Goal: Information Seeking & Learning: Learn about a topic

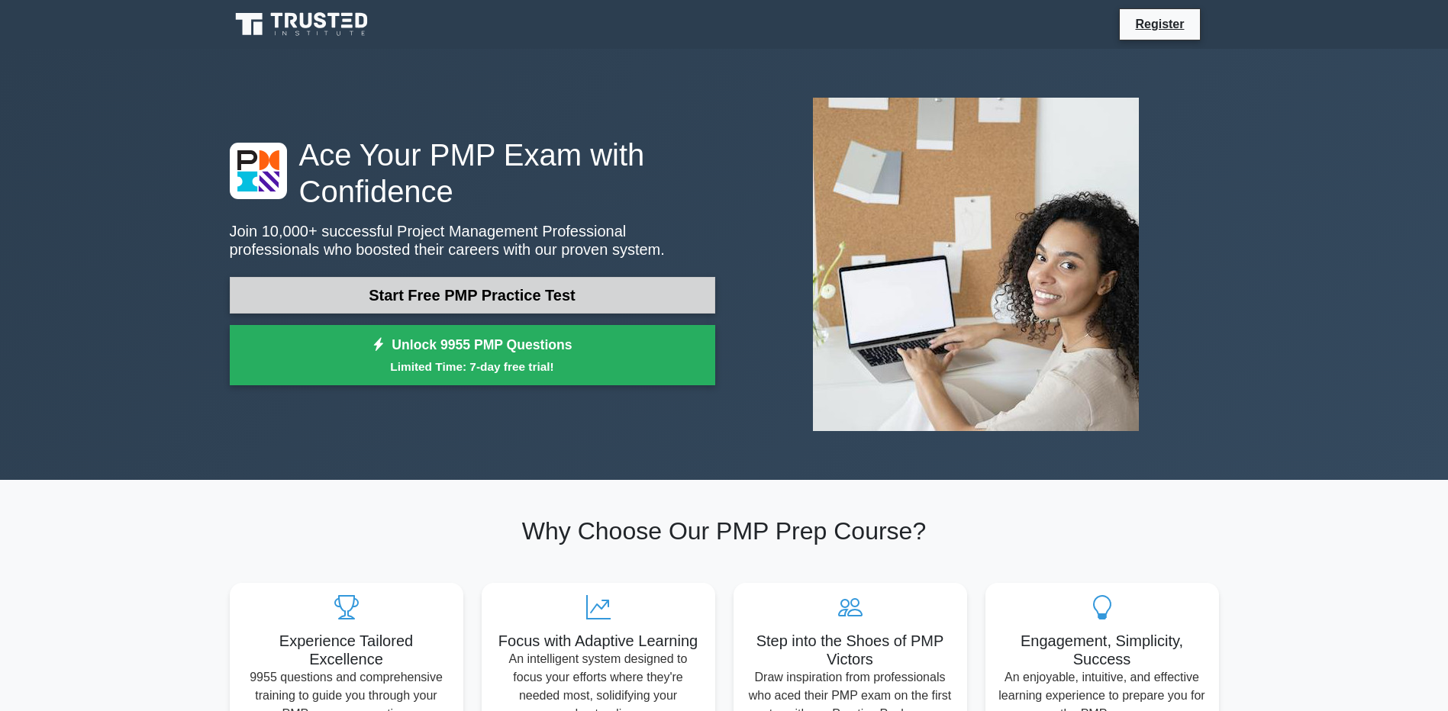
drag, startPoint x: 0, startPoint y: 0, endPoint x: 442, endPoint y: 286, distance: 526.4
click at [442, 286] on link "Start Free PMP Practice Test" at bounding box center [472, 295] width 485 height 37
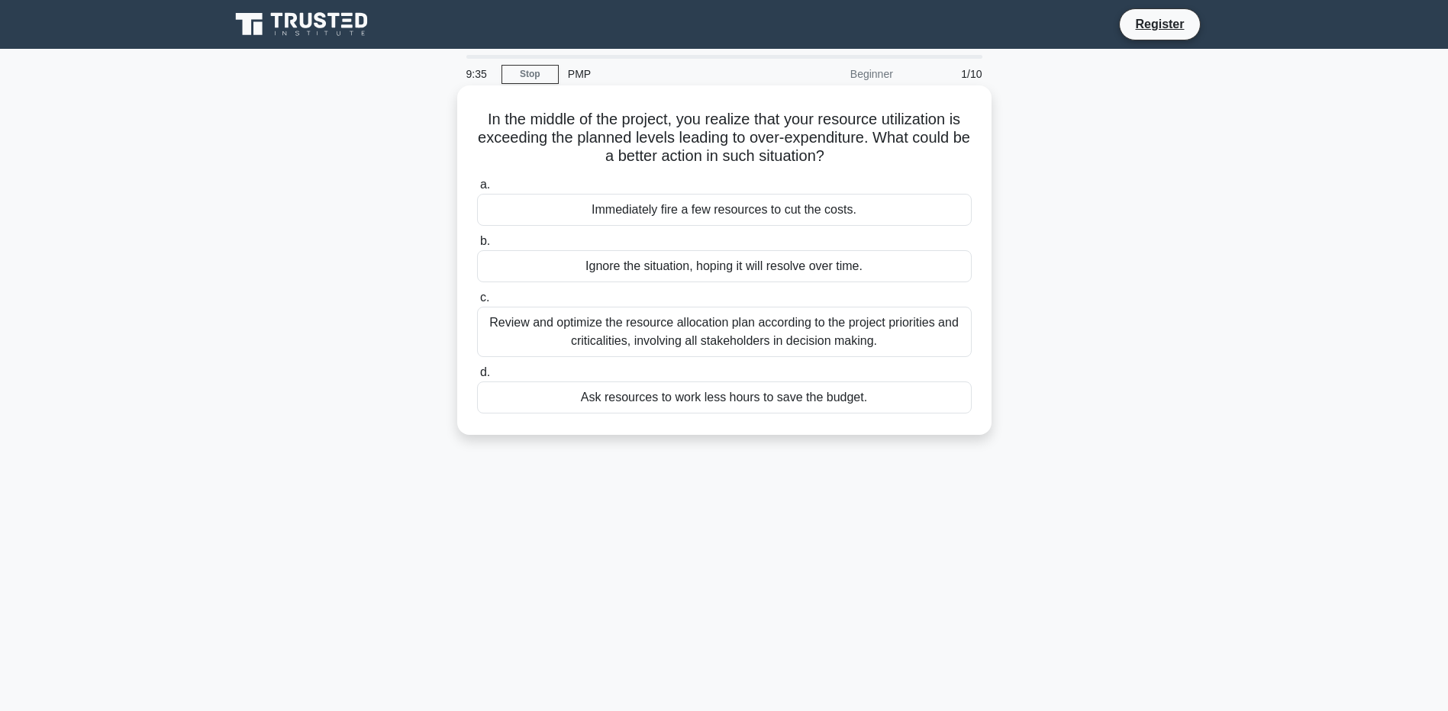
click at [655, 340] on div "Review and optimize the resource allocation plan according to the project prior…" at bounding box center [724, 332] width 494 height 50
click at [477, 303] on input "c. Review and optimize the resource allocation plan according to the project pr…" at bounding box center [477, 298] width 0 height 10
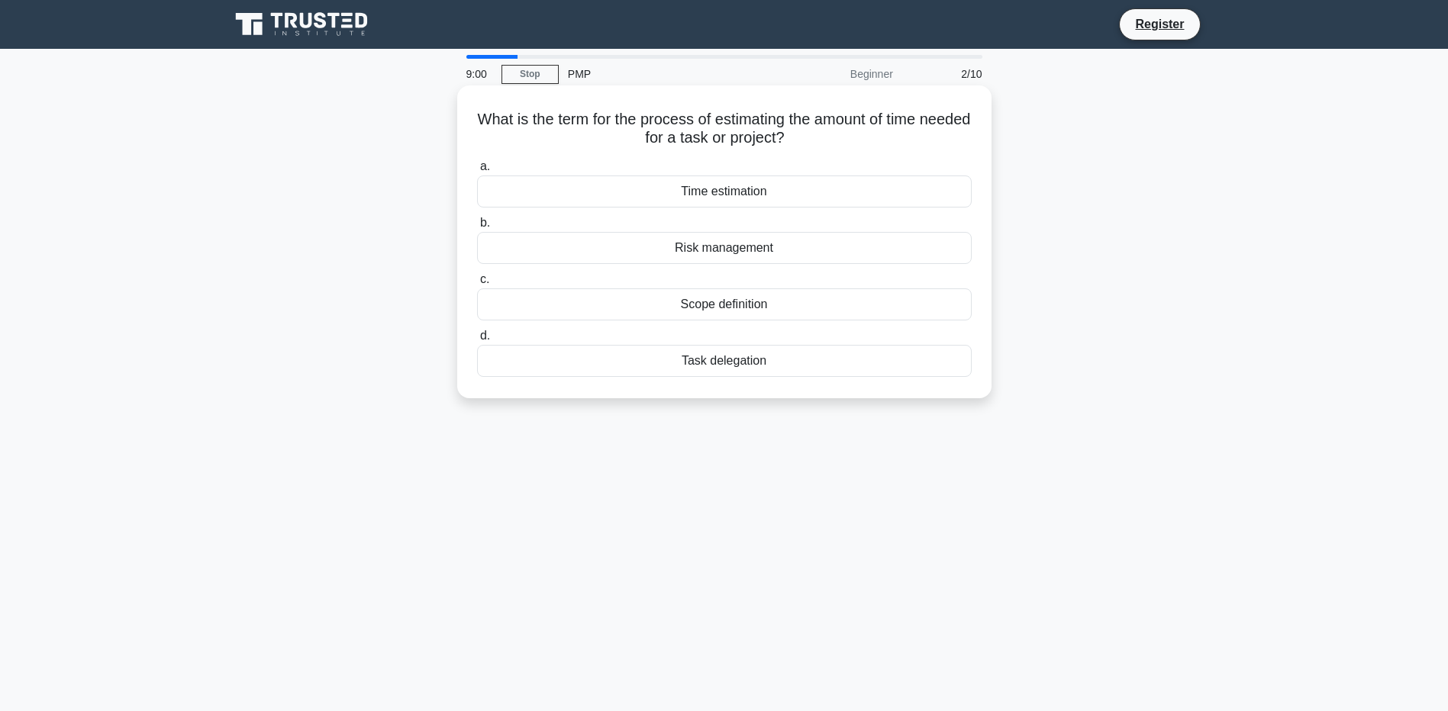
click at [714, 191] on div "Time estimation" at bounding box center [724, 192] width 494 height 32
click at [477, 172] on input "a. Time estimation" at bounding box center [477, 167] width 0 height 10
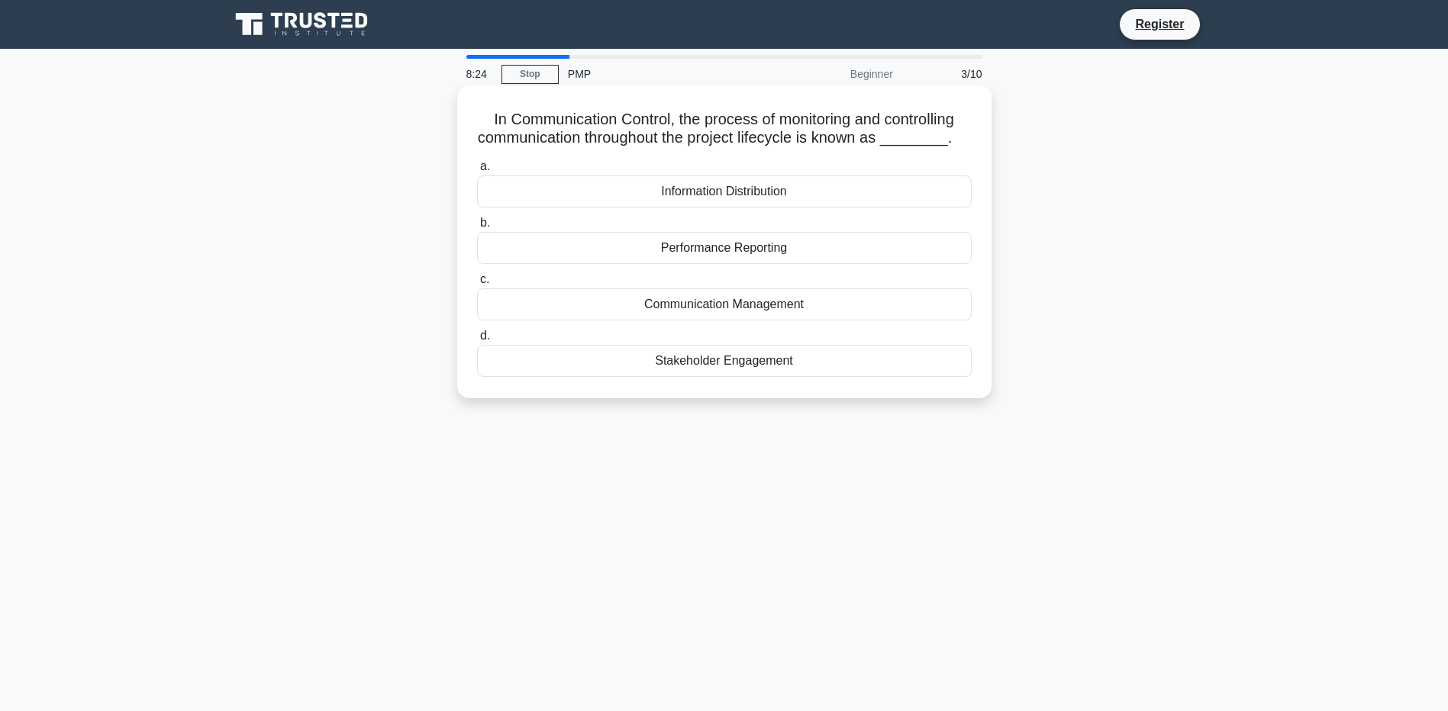
click at [716, 361] on div "Stakeholder Engagement" at bounding box center [724, 361] width 494 height 32
click at [477, 341] on input "d. Stakeholder Engagement" at bounding box center [477, 336] width 0 height 10
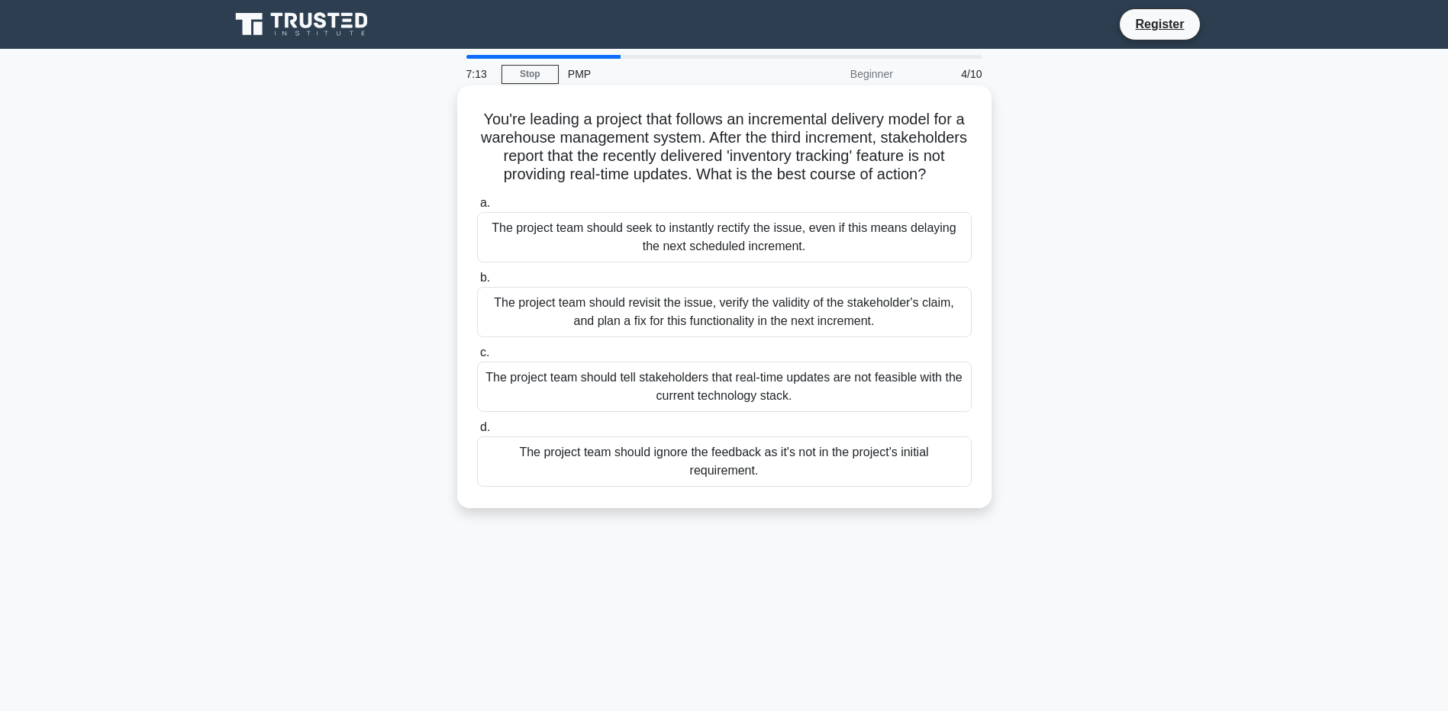
click at [739, 337] on div "The project team should revisit the issue, verify the validity of the stakehold…" at bounding box center [724, 312] width 494 height 50
click at [477, 283] on input "b. The project team should revisit the issue, verify the validity of the stakeh…" at bounding box center [477, 278] width 0 height 10
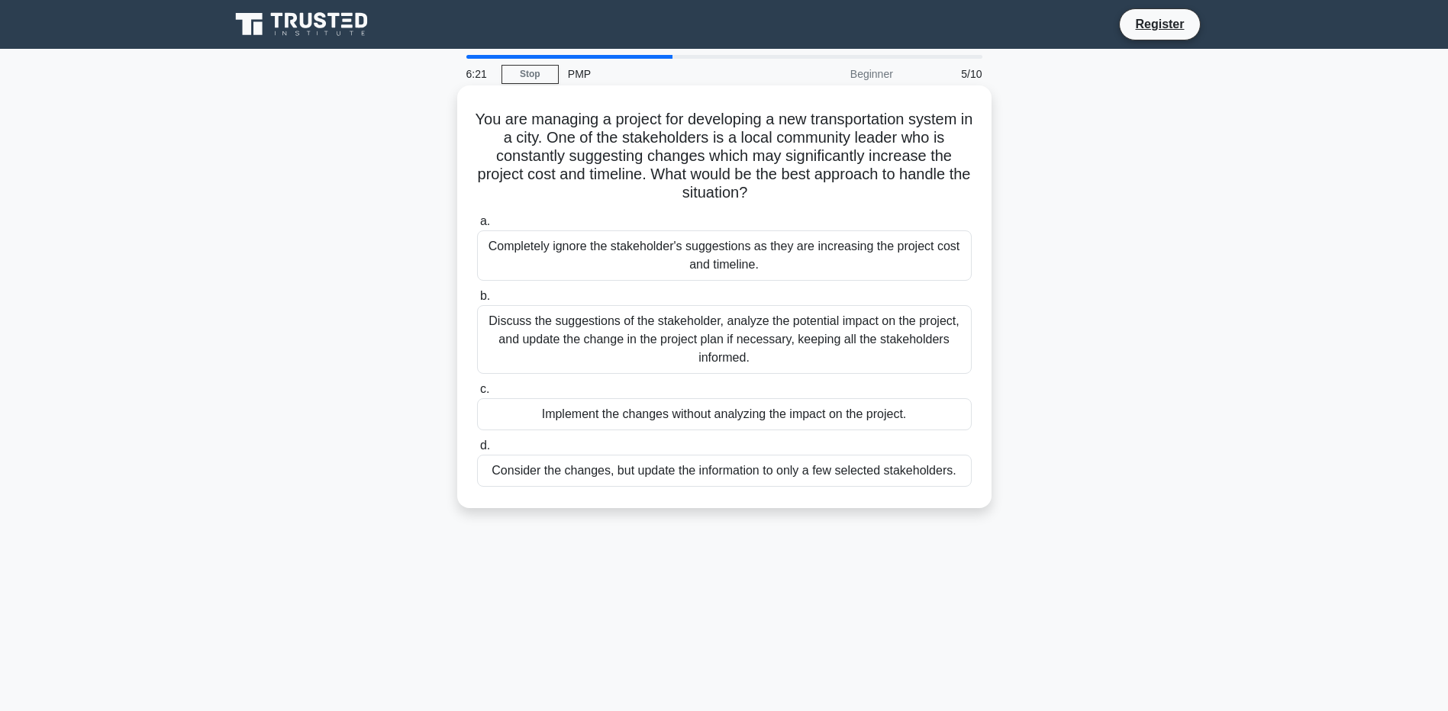
click at [715, 335] on div "Discuss the suggestions of the stakeholder, analyze the potential impact on the…" at bounding box center [724, 339] width 494 height 69
click at [477, 301] on input "b. Discuss the suggestions of the stakeholder, analyze the potential impact on …" at bounding box center [477, 296] width 0 height 10
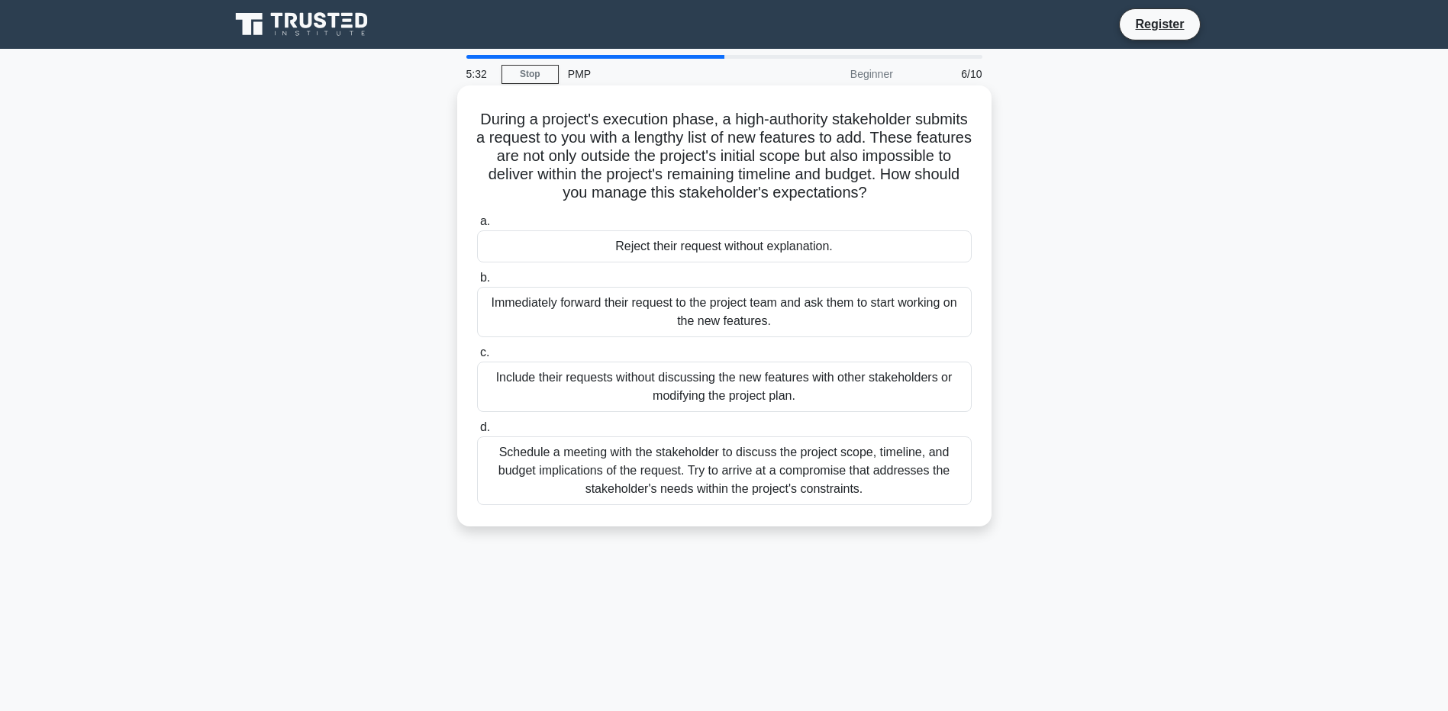
click at [729, 485] on div "Schedule a meeting with the stakeholder to discuss the project scope, timeline,…" at bounding box center [724, 470] width 494 height 69
click at [477, 433] on input "d. Schedule a meeting with the stakeholder to discuss the project scope, timeli…" at bounding box center [477, 428] width 0 height 10
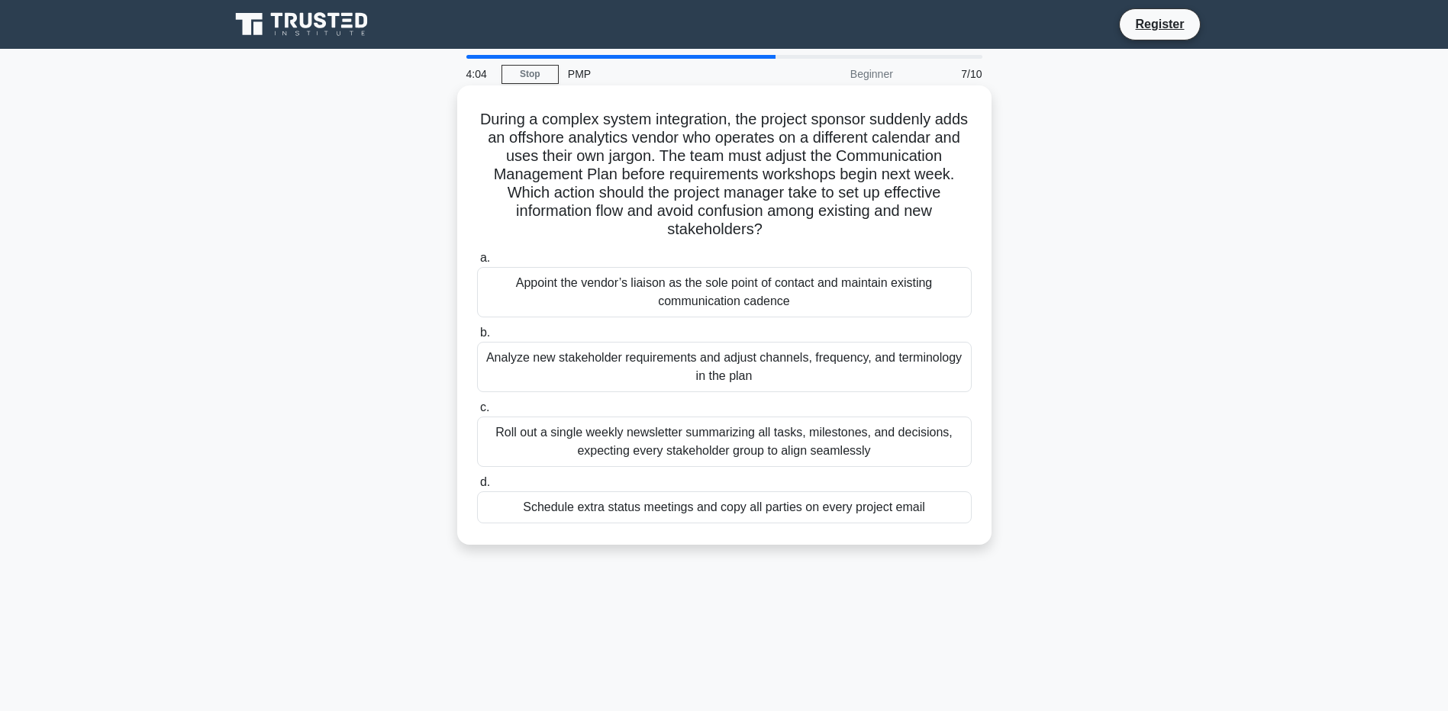
click at [823, 359] on div "Analyze new stakeholder requirements and adjust channels, frequency, and termin…" at bounding box center [724, 367] width 494 height 50
click at [477, 338] on input "b. Analyze new stakeholder requirements and adjust channels, frequency, and ter…" at bounding box center [477, 333] width 0 height 10
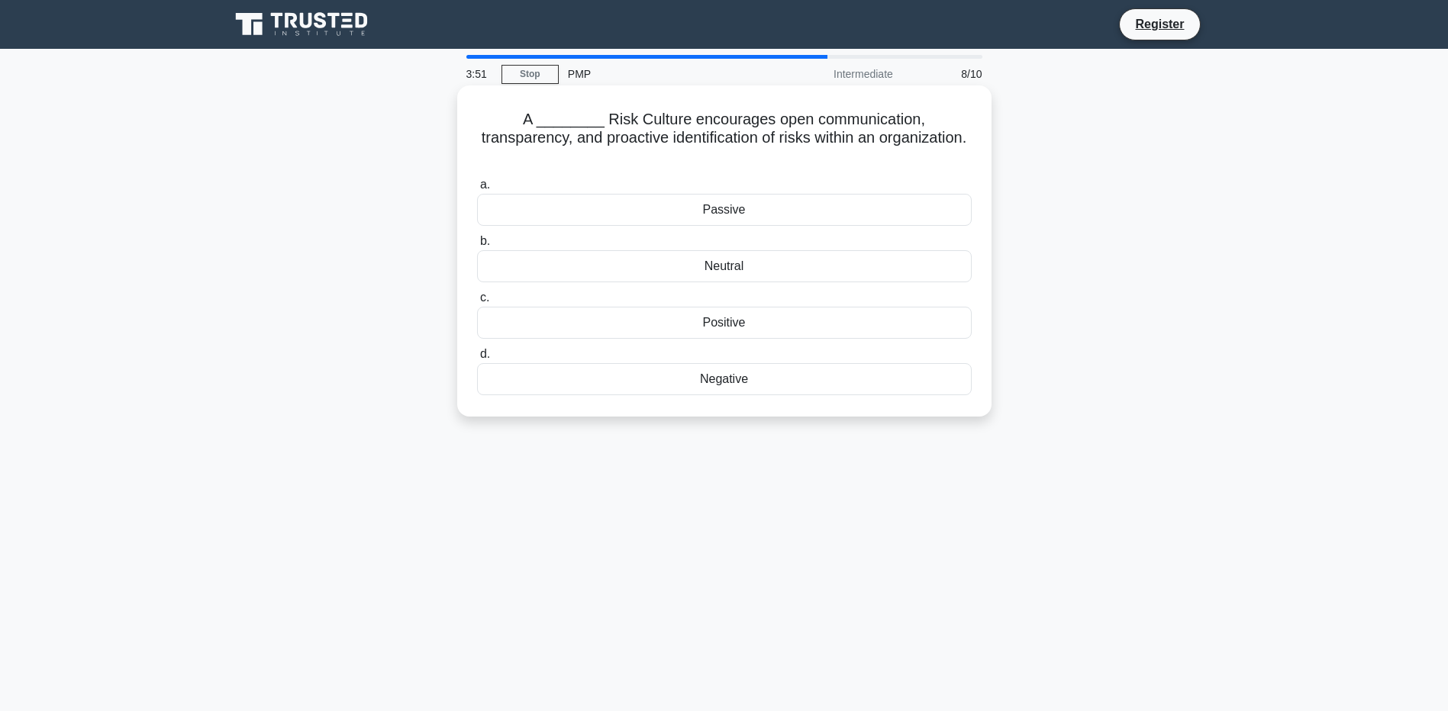
click at [720, 253] on div "Neutral" at bounding box center [724, 266] width 494 height 32
click at [477, 246] on input "b. Neutral" at bounding box center [477, 242] width 0 height 10
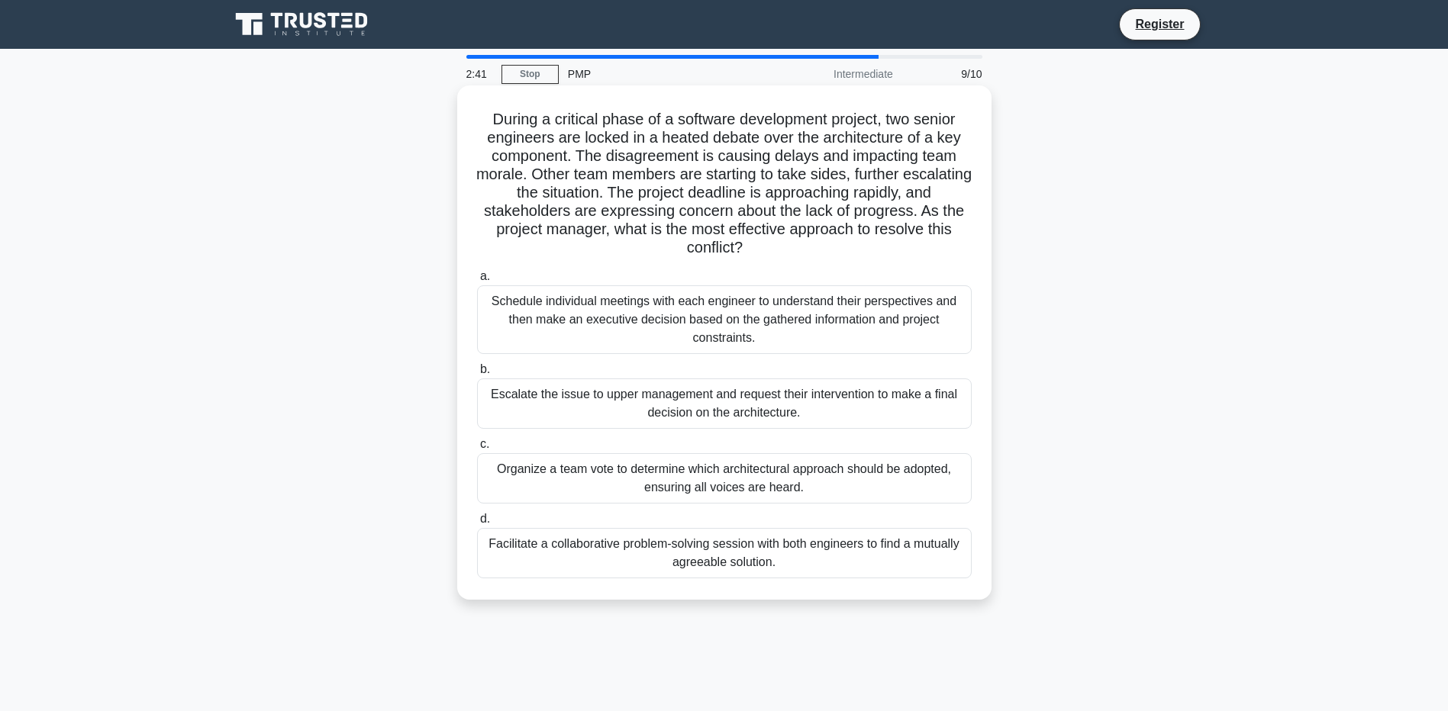
click at [648, 556] on div "Facilitate a collaborative problem-solving session with both engineers to find …" at bounding box center [724, 553] width 494 height 50
click at [477, 524] on input "d. Facilitate a collaborative problem-solving session with both engineers to fi…" at bounding box center [477, 519] width 0 height 10
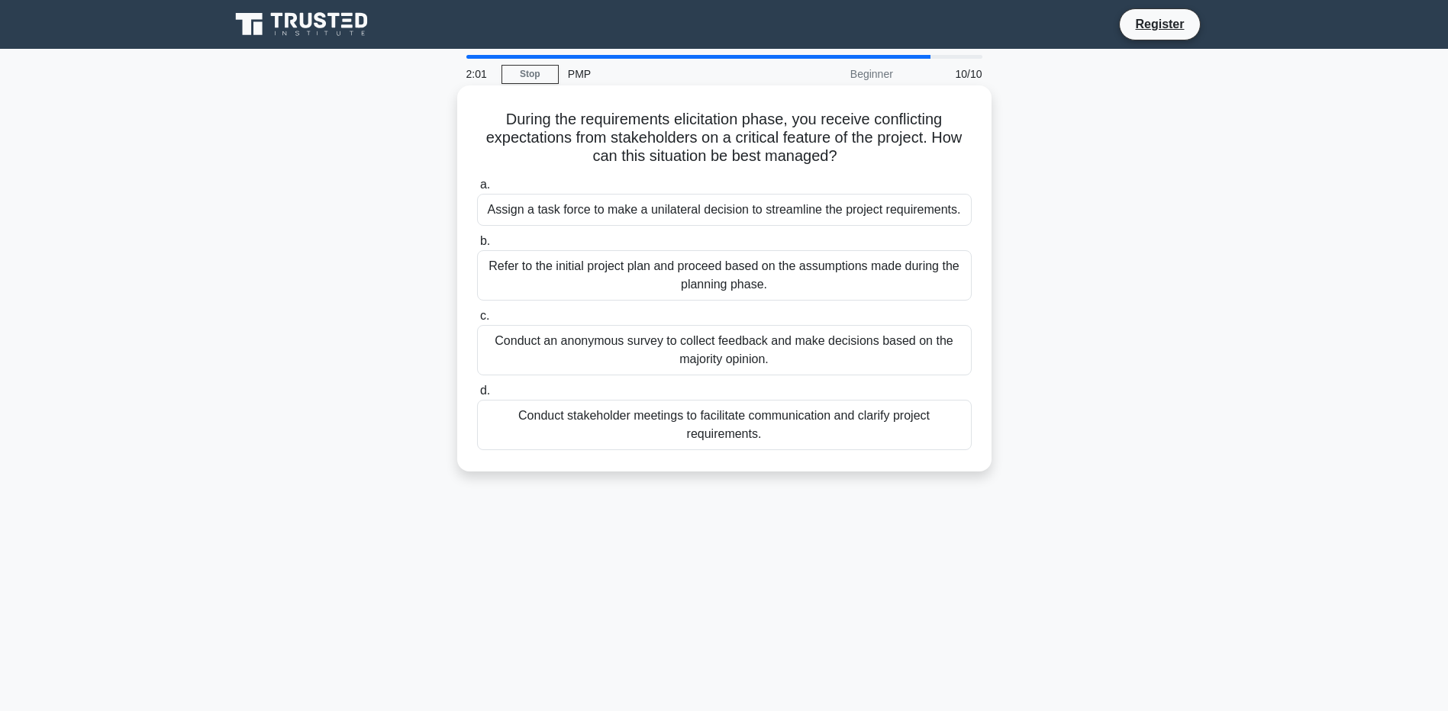
click at [701, 114] on h5 "During the requirements elicitation phase, you receive conflicting expectations…" at bounding box center [724, 138] width 498 height 56
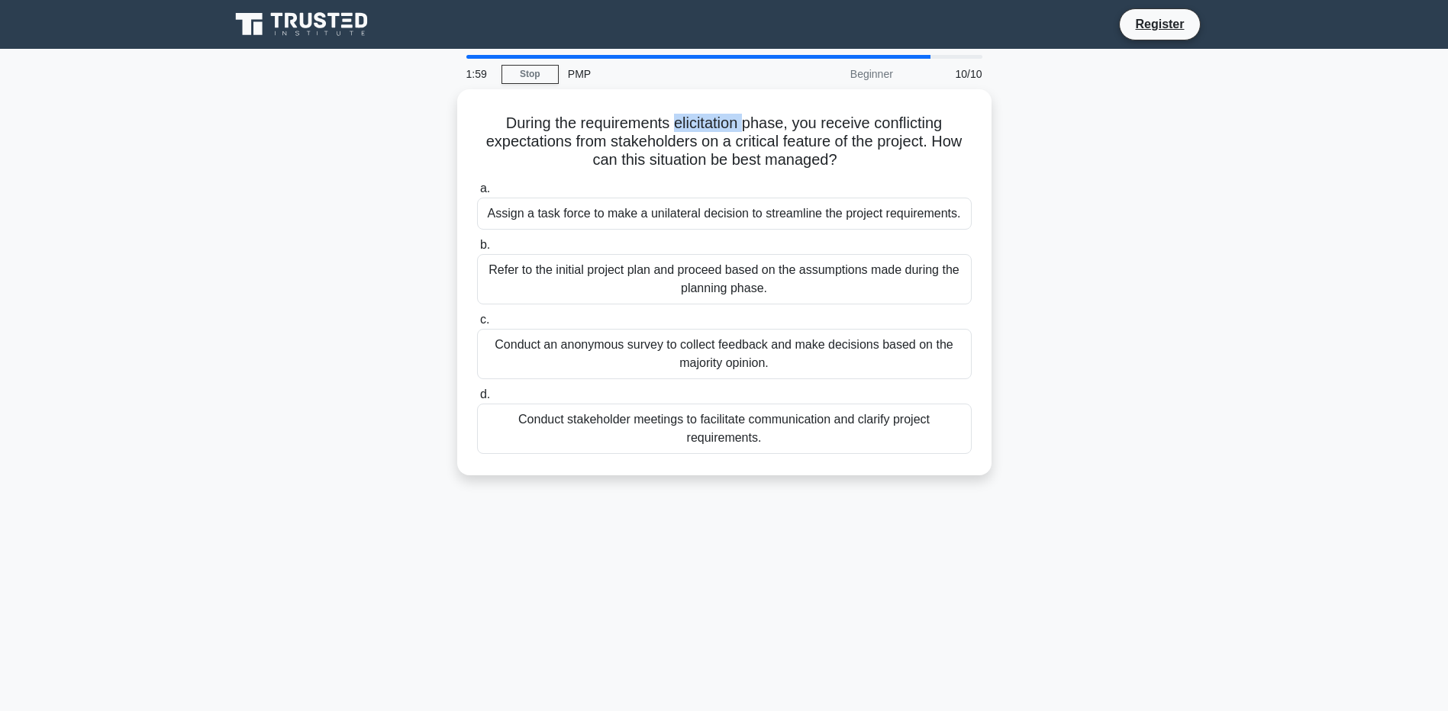
drag, startPoint x: 701, startPoint y: 114, endPoint x: 704, endPoint y: 98, distance: 16.3
click at [691, 87] on div at bounding box center [691, 87] width 0 height 0
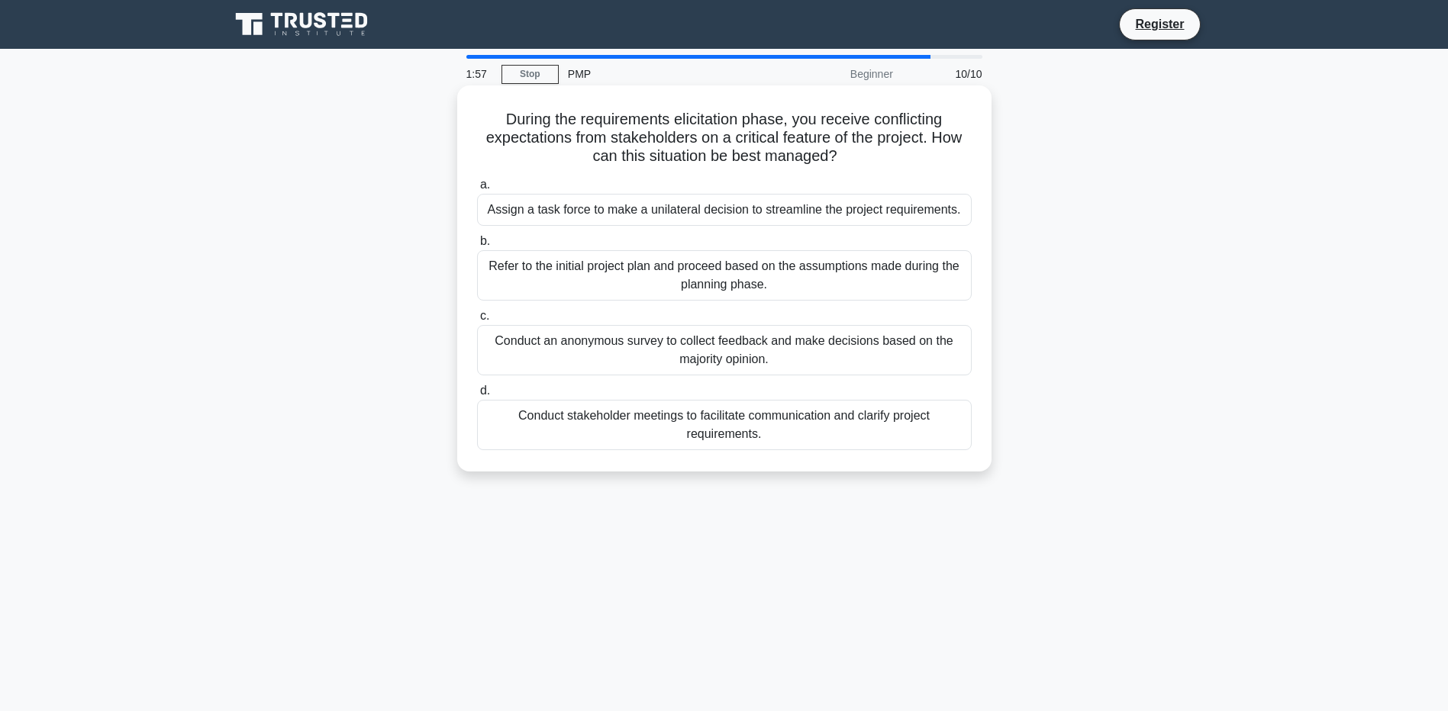
click at [556, 114] on h5 "During the requirements elicitation phase, you receive conflicting expectations…" at bounding box center [724, 138] width 498 height 56
drag, startPoint x: 575, startPoint y: 122, endPoint x: 784, endPoint y: 125, distance: 208.3
click at [784, 125] on h5 "During the requirements elicitation phase, you receive conflicting expectations…" at bounding box center [724, 138] width 498 height 56
drag, startPoint x: 784, startPoint y: 125, endPoint x: 781, endPoint y: 140, distance: 14.7
click at [774, 130] on div at bounding box center [774, 130] width 0 height 0
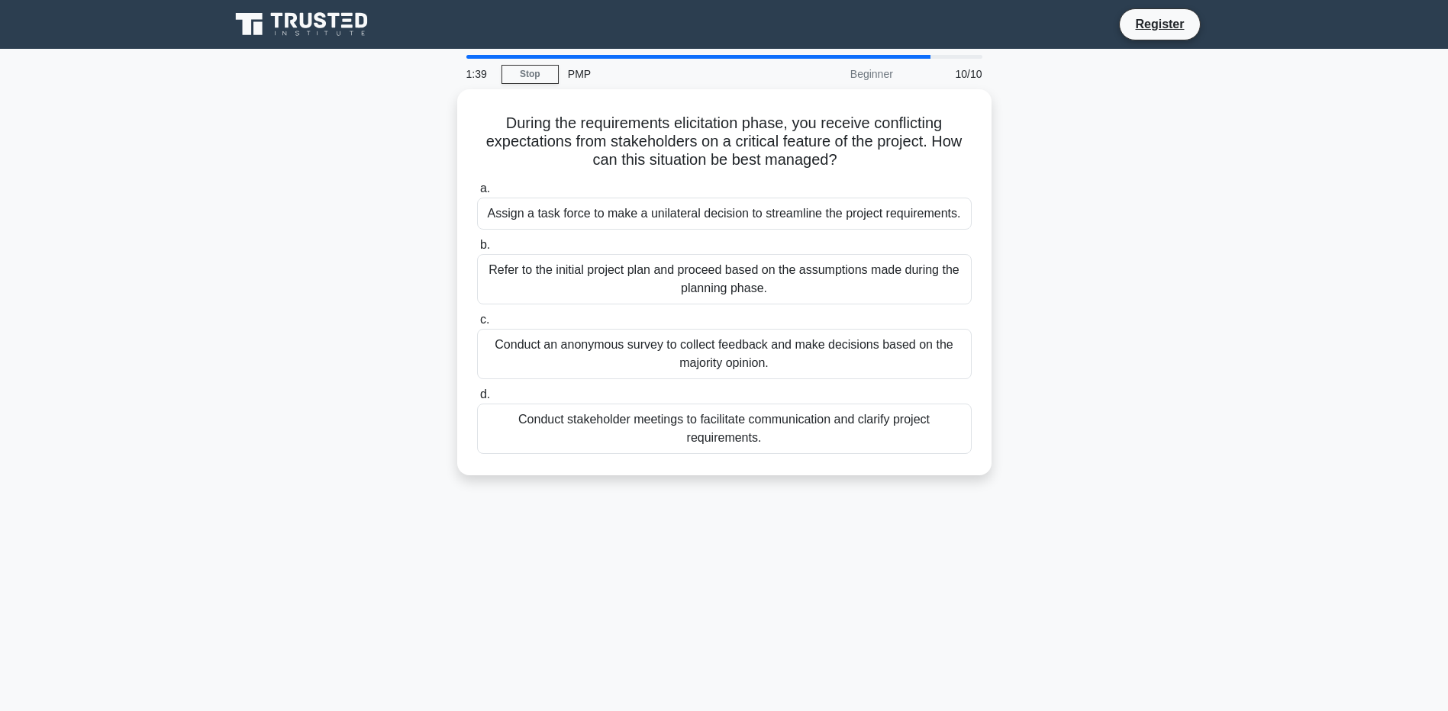
click at [380, 278] on div "During the requirements elicitation phase, you receive conflicting expectations…" at bounding box center [724, 291] width 1007 height 404
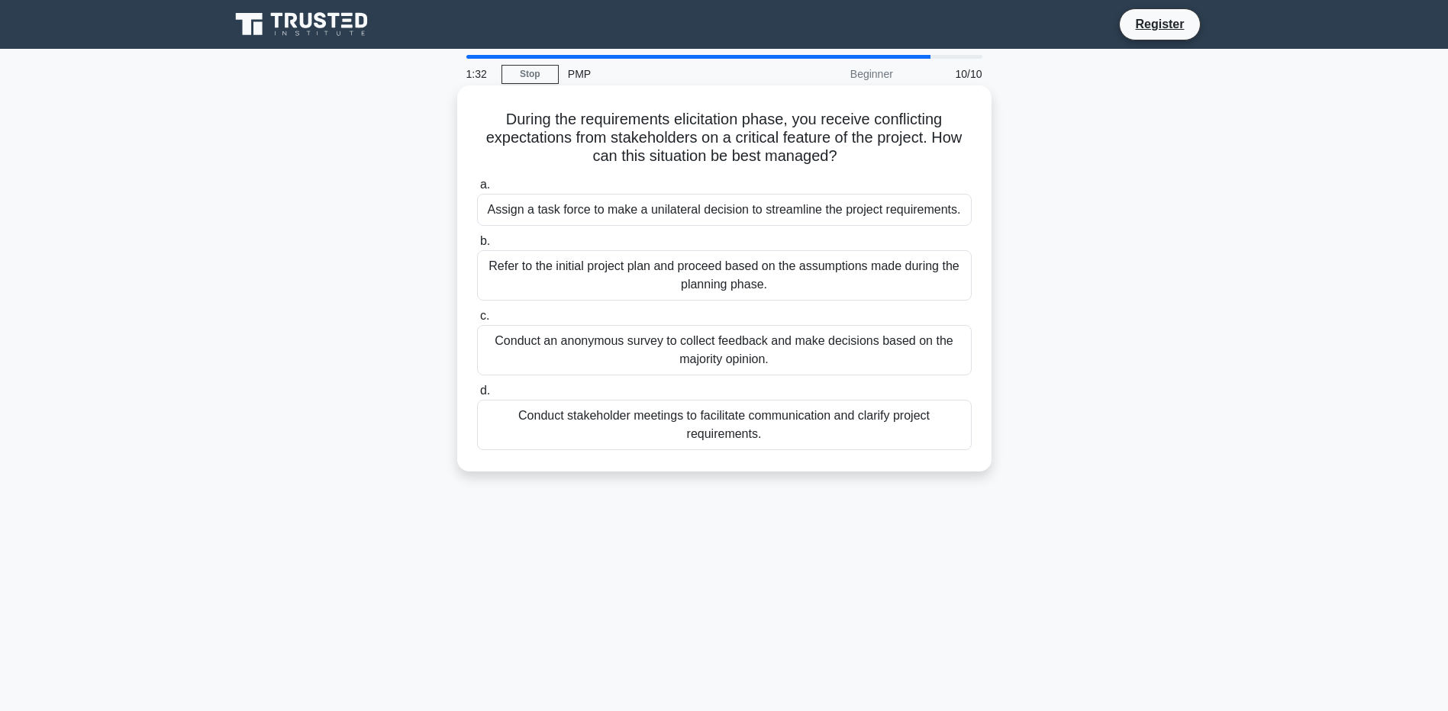
drag, startPoint x: 765, startPoint y: 270, endPoint x: 845, endPoint y: 268, distance: 80.2
click at [845, 268] on div "Refer to the initial project plan and proceed based on the assumptions made dur…" at bounding box center [724, 275] width 494 height 50
drag, startPoint x: 845, startPoint y: 268, endPoint x: 723, endPoint y: 292, distance: 123.8
click at [727, 292] on div "Refer to the initial project plan and proceed based on the assumptions made dur…" at bounding box center [724, 275] width 494 height 50
click at [477, 246] on input "b. Refer to the initial project plan and proceed based on the assumptions made …" at bounding box center [477, 242] width 0 height 10
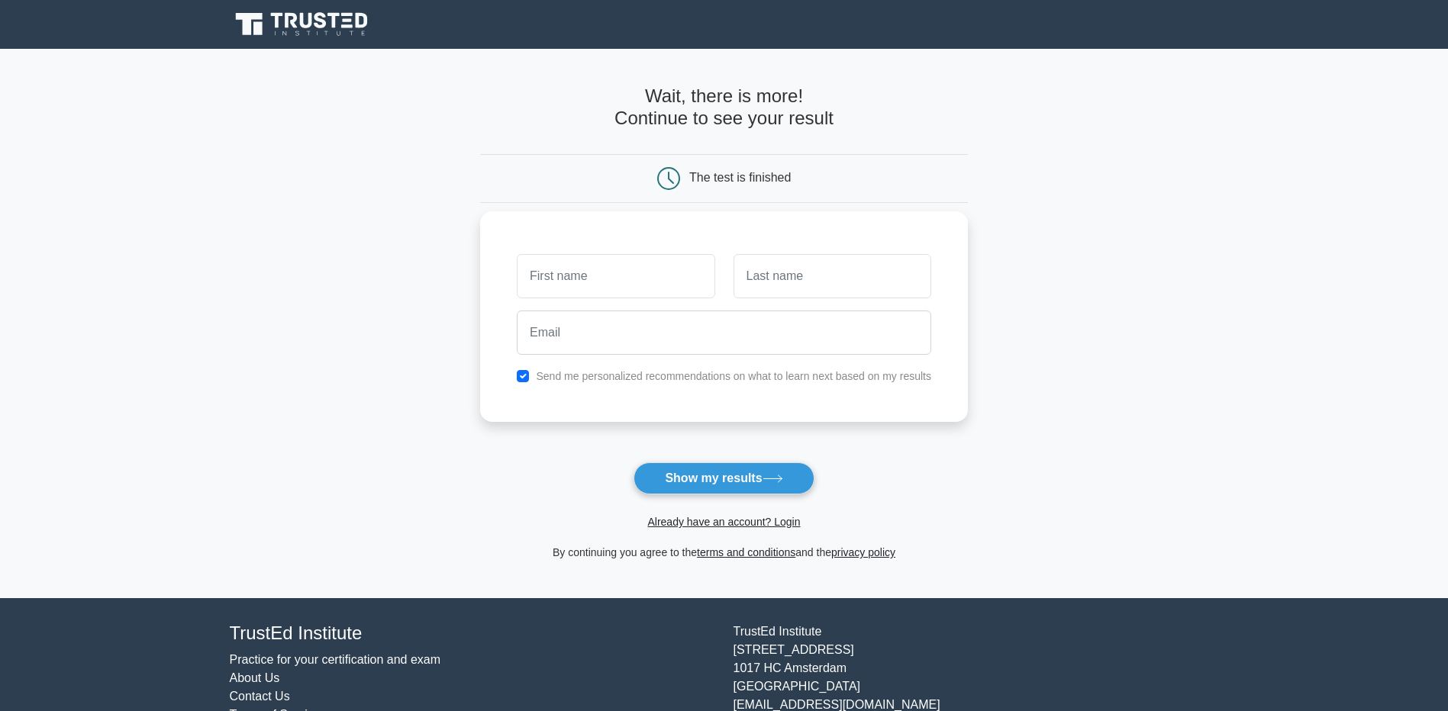
click at [619, 288] on input "text" at bounding box center [616, 276] width 198 height 44
click at [544, 352] on input "email" at bounding box center [724, 333] width 414 height 44
click at [566, 343] on input "email" at bounding box center [724, 333] width 414 height 44
click at [578, 295] on input "text" at bounding box center [616, 276] width 198 height 44
type input "onur furkan"
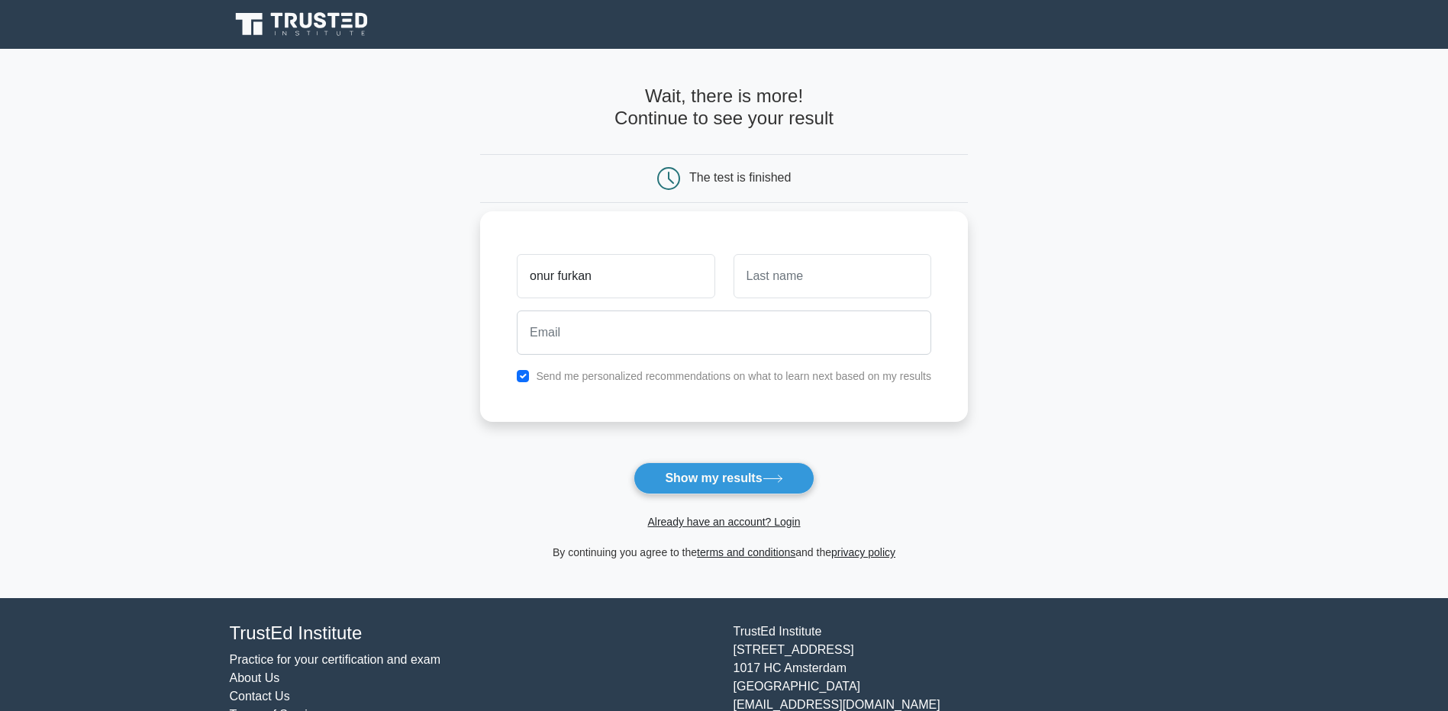
click at [848, 237] on div "onur furkan Send me personalized recommendations on what to learn next based on…" at bounding box center [724, 316] width 488 height 211
click at [828, 259] on input "text" at bounding box center [832, 276] width 198 height 44
type input "çakıllı"
click at [695, 330] on input "email" at bounding box center [724, 333] width 414 height 44
type input "[EMAIL_ADDRESS][DOMAIN_NAME]"
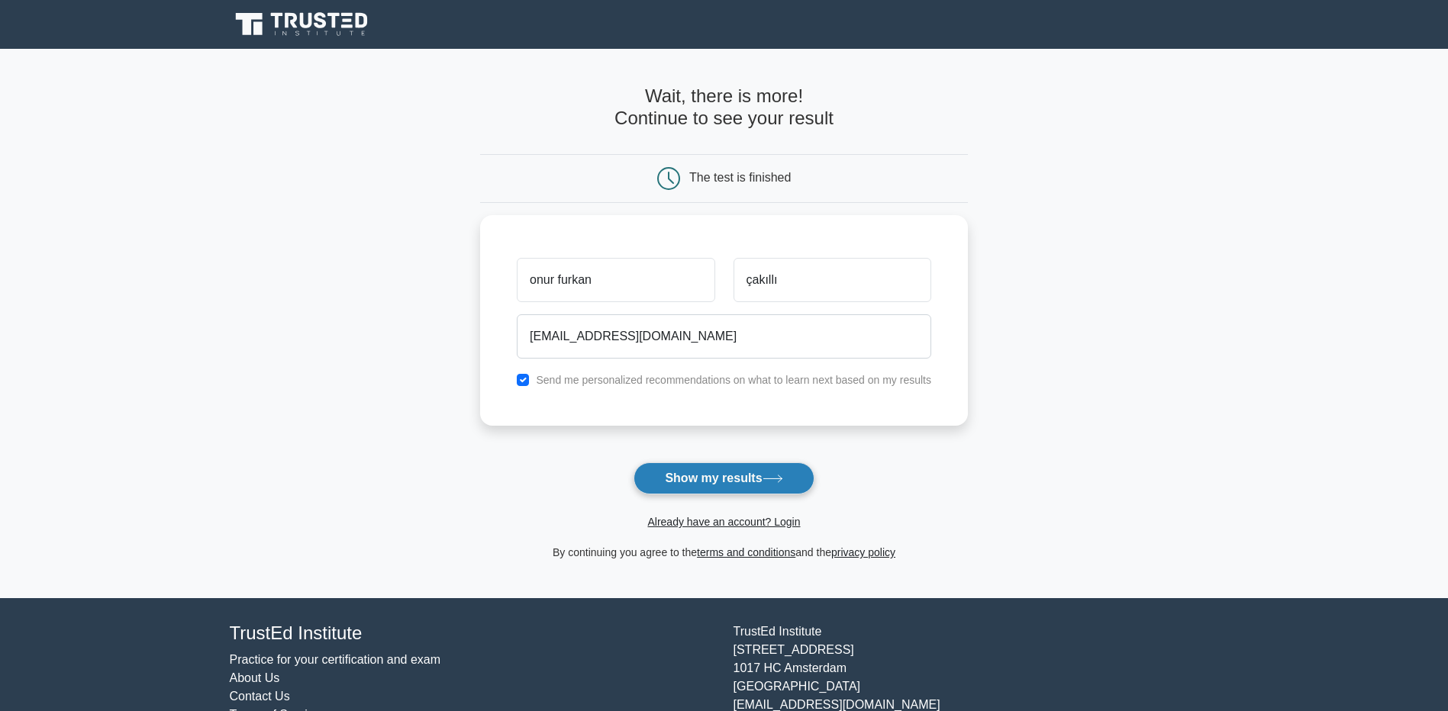
click at [720, 483] on button "Show my results" at bounding box center [723, 478] width 180 height 32
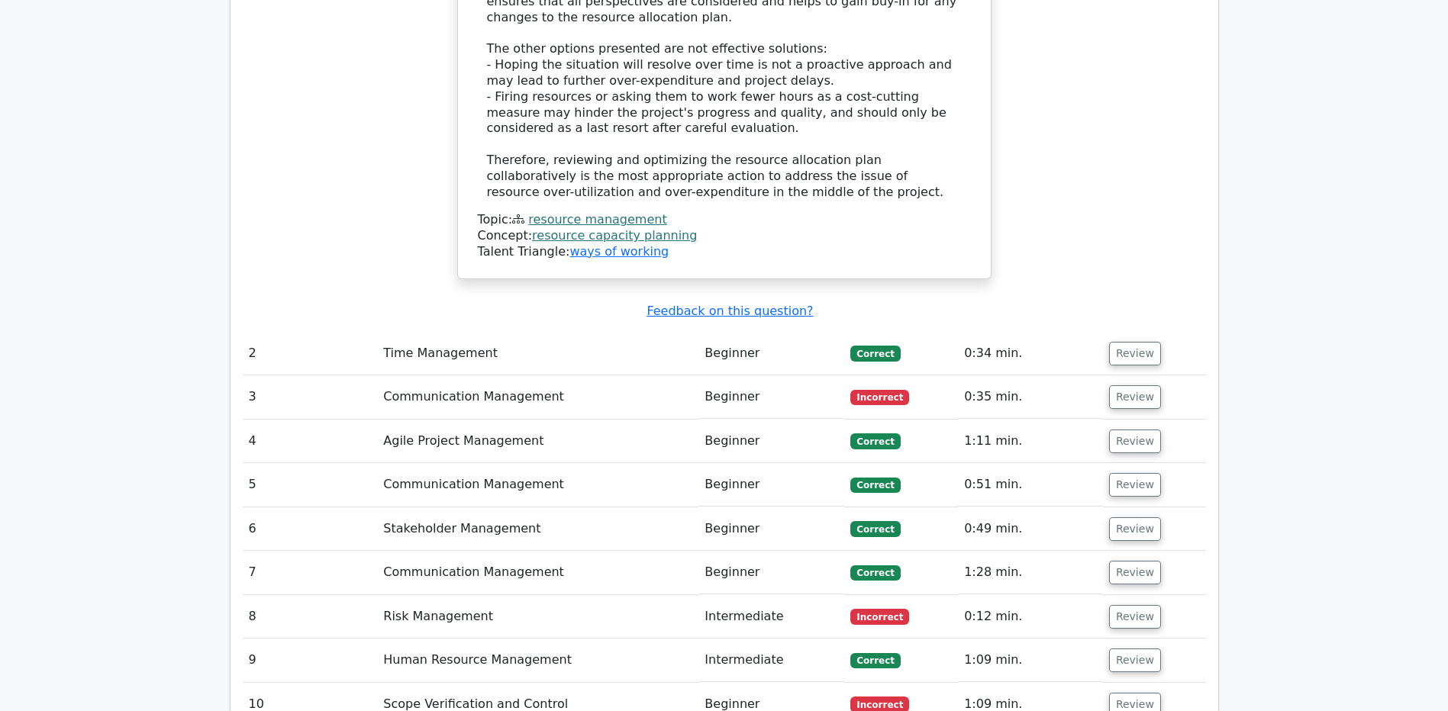
scroll to position [1888, 0]
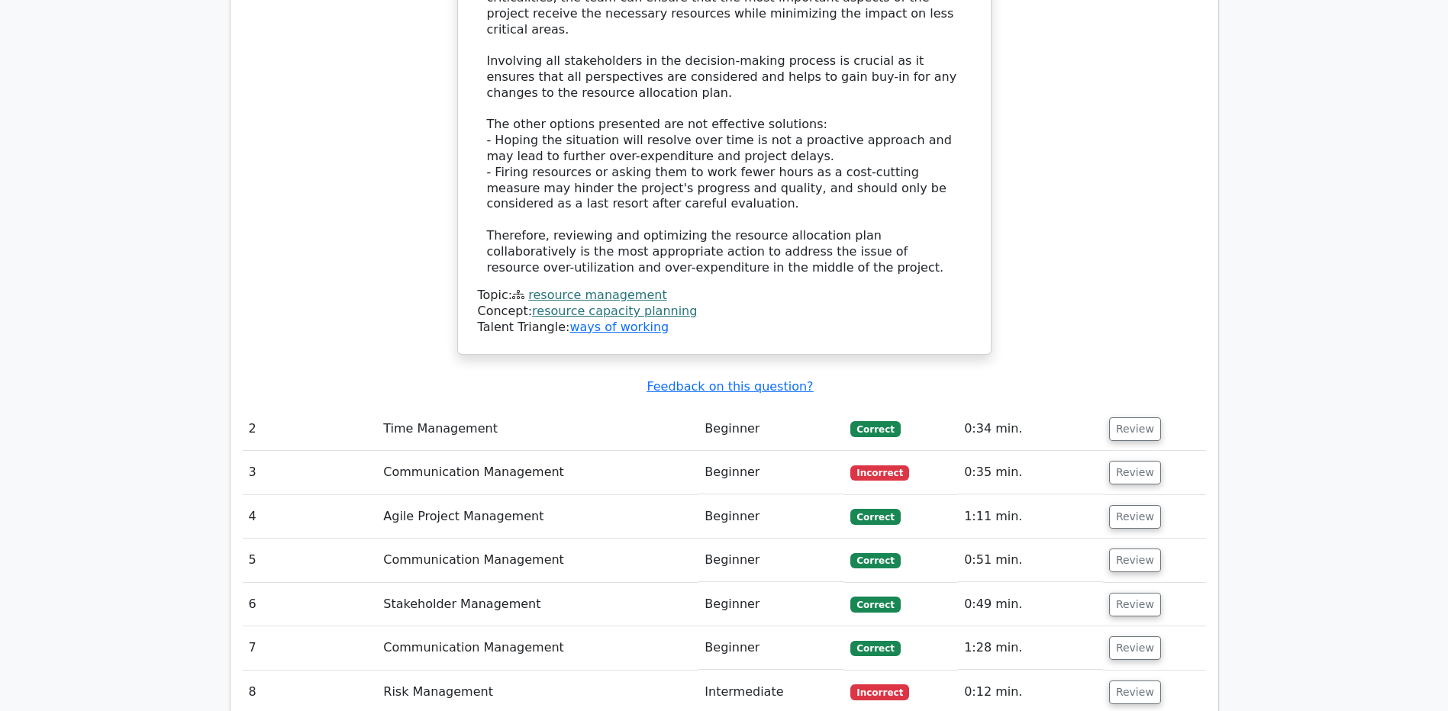
click at [536, 451] on td "Communication Management" at bounding box center [537, 472] width 321 height 43
click at [1126, 461] on button "Review" at bounding box center [1135, 473] width 52 height 24
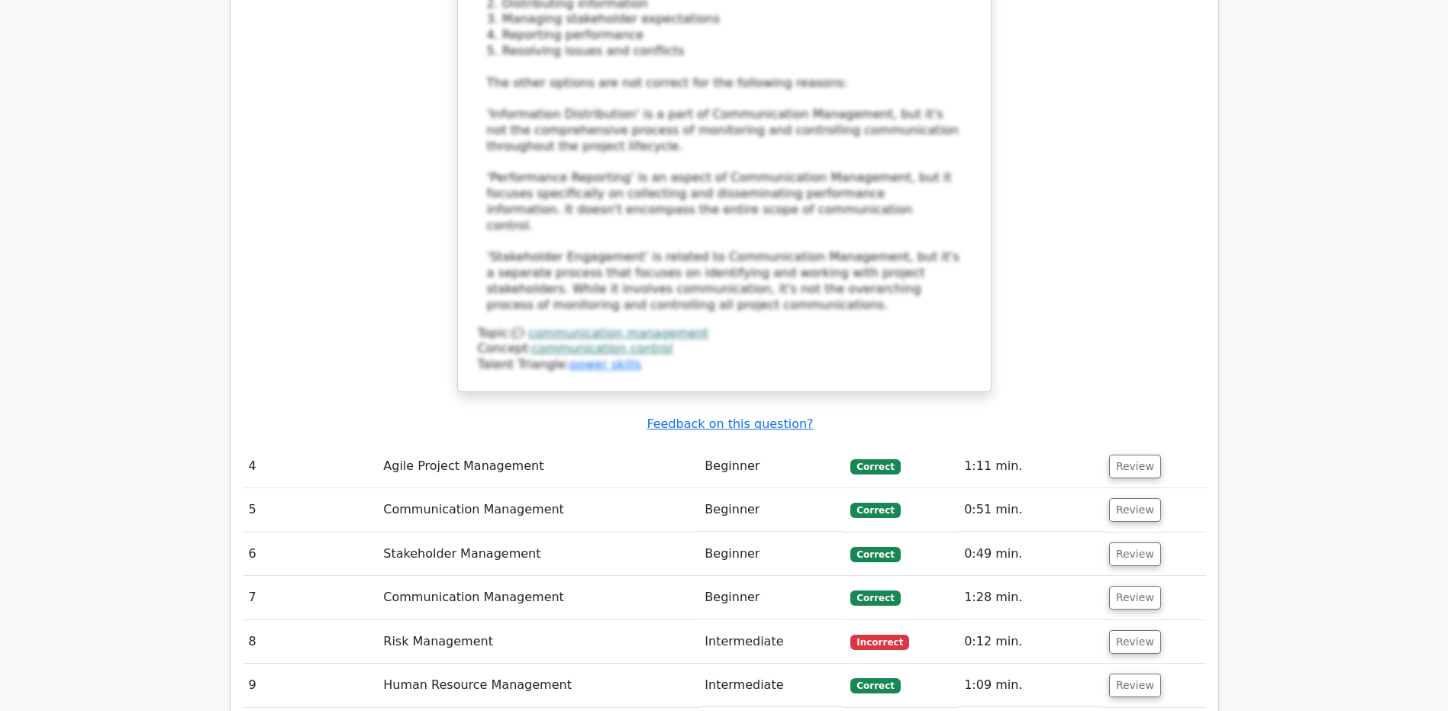
scroll to position [2905, 0]
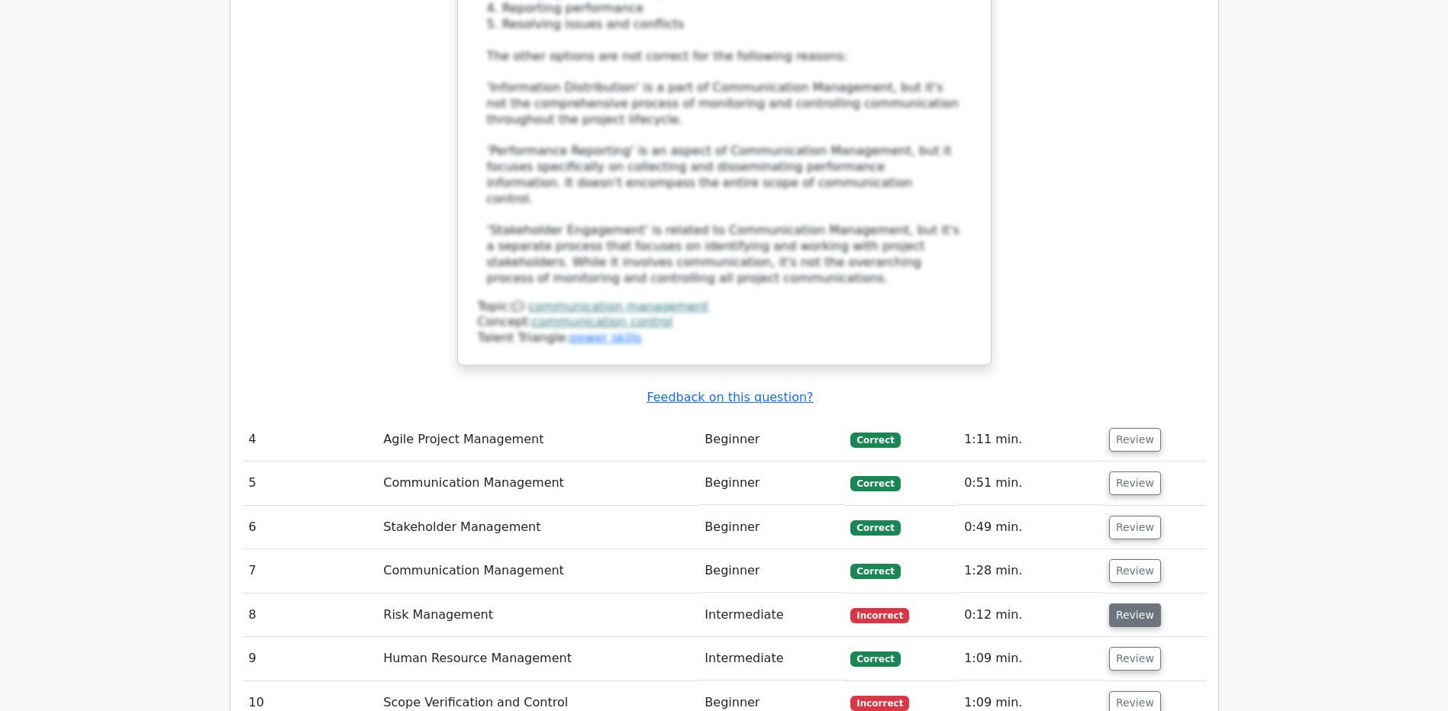
click at [1142, 604] on button "Review" at bounding box center [1135, 616] width 52 height 24
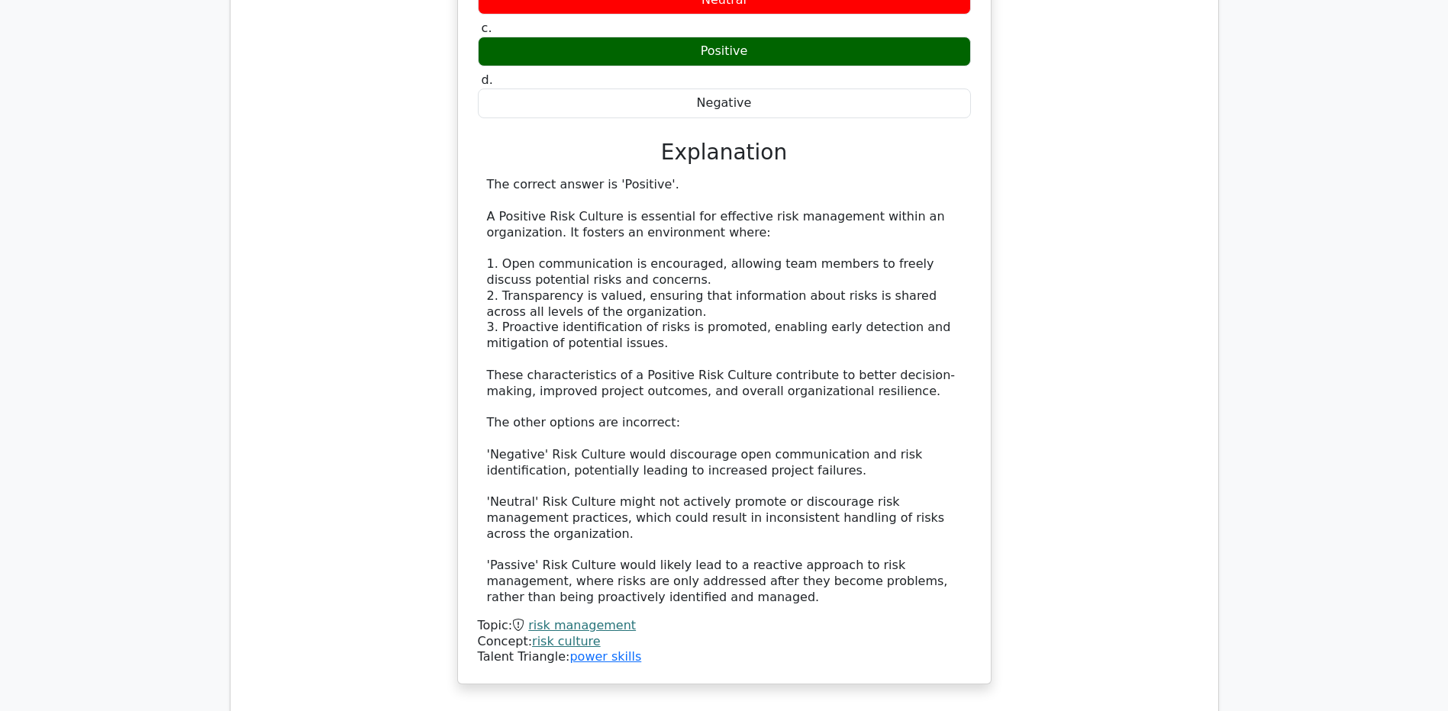
scroll to position [4177, 0]
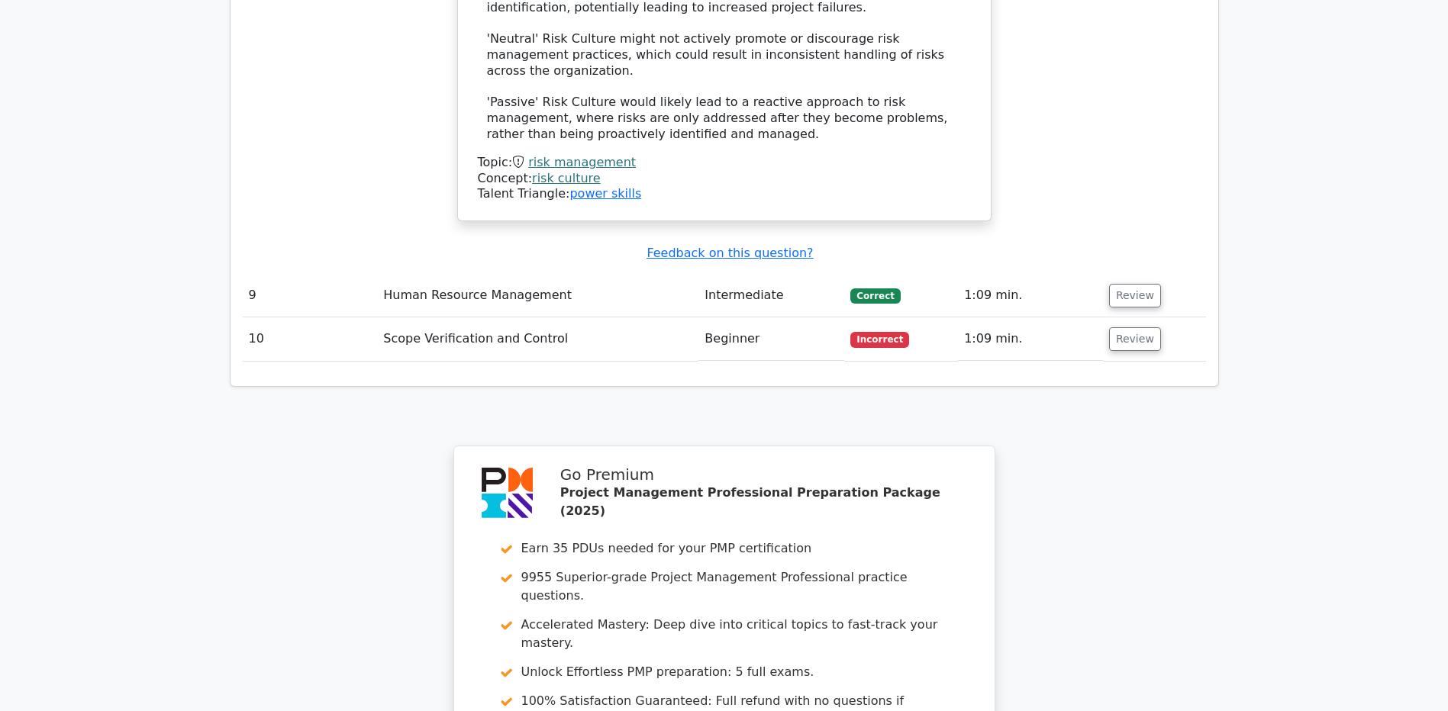
click at [398, 317] on td "Scope Verification and Control" at bounding box center [537, 338] width 321 height 43
click at [412, 317] on td "Scope Verification and Control" at bounding box center [537, 338] width 321 height 43
click at [1158, 317] on td "Review" at bounding box center [1154, 338] width 103 height 43
